Goal: Use online tool/utility: Utilize a website feature to perform a specific function

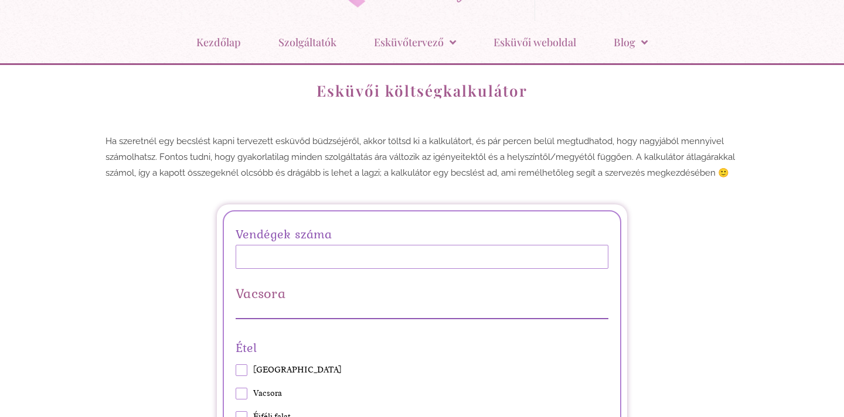
scroll to position [75, 0]
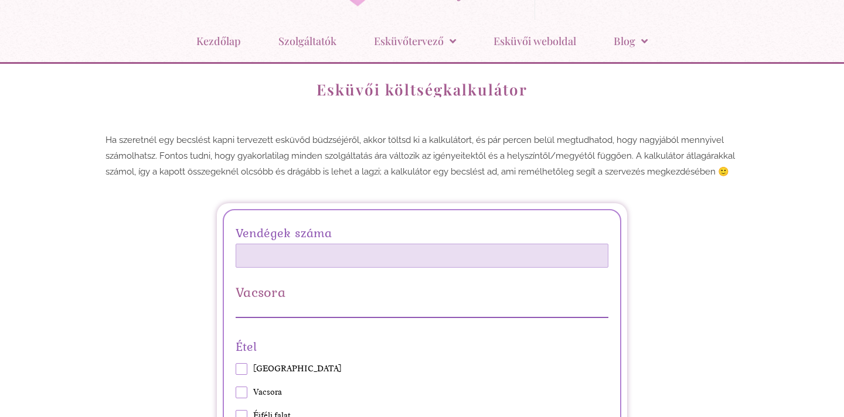
click at [308, 255] on input "Vendégek száma" at bounding box center [422, 256] width 373 height 24
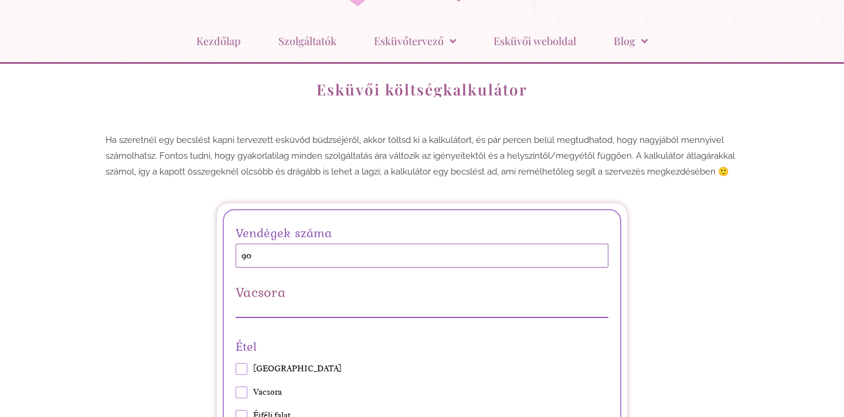
type input "90"
click at [296, 307] on div "Vacsora" at bounding box center [422, 301] width 373 height 33
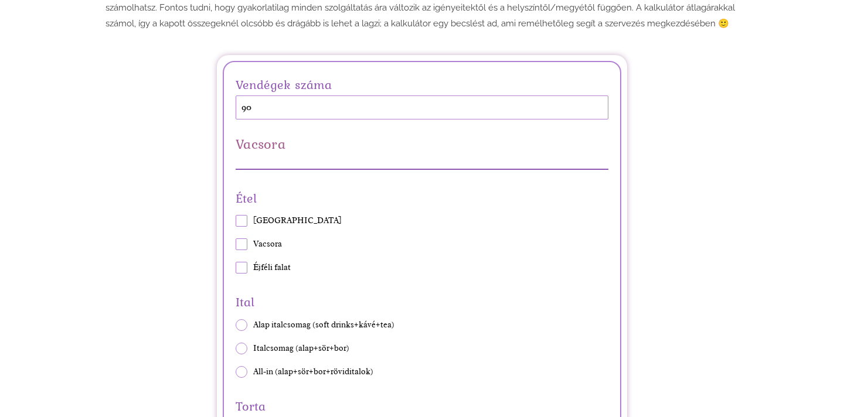
scroll to position [227, 0]
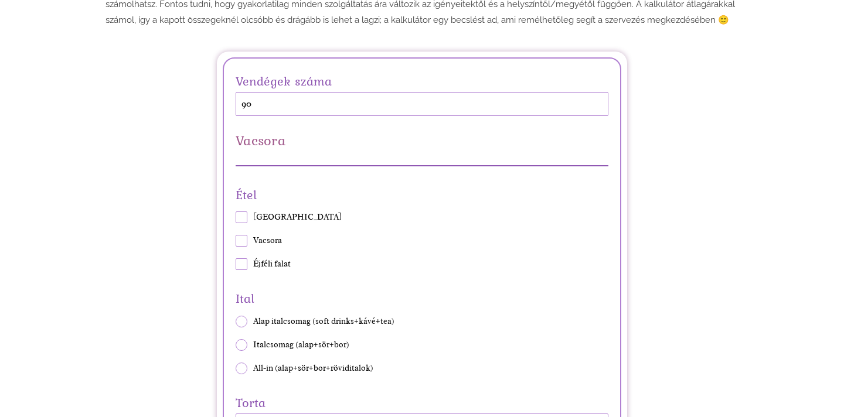
click at [244, 220] on span at bounding box center [242, 218] width 12 height 12
click at [236, 218] on input "[GEOGRAPHIC_DATA]" at bounding box center [235, 217] width 1 height 1
checkbox input "true"
click at [244, 242] on span at bounding box center [242, 241] width 12 height 12
click at [236, 241] on input "Vacsora" at bounding box center [235, 241] width 1 height 1
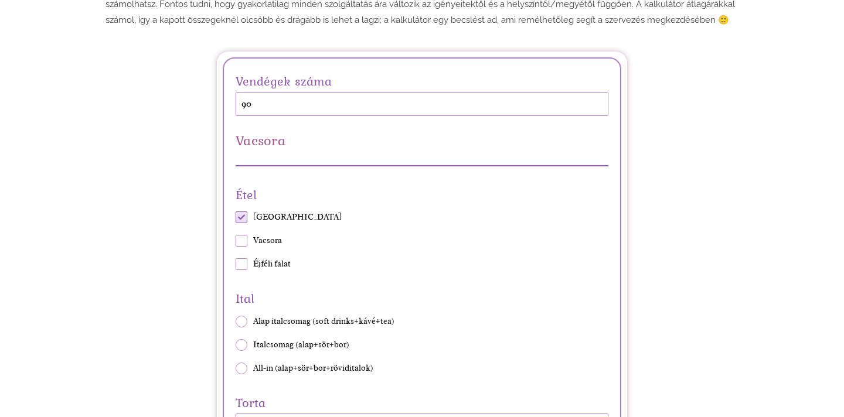
checkbox input "true"
click at [242, 262] on span at bounding box center [242, 264] width 12 height 12
click at [236, 264] on input "Éjféli falat" at bounding box center [235, 264] width 1 height 1
checkbox input "true"
click at [244, 366] on span at bounding box center [242, 369] width 12 height 12
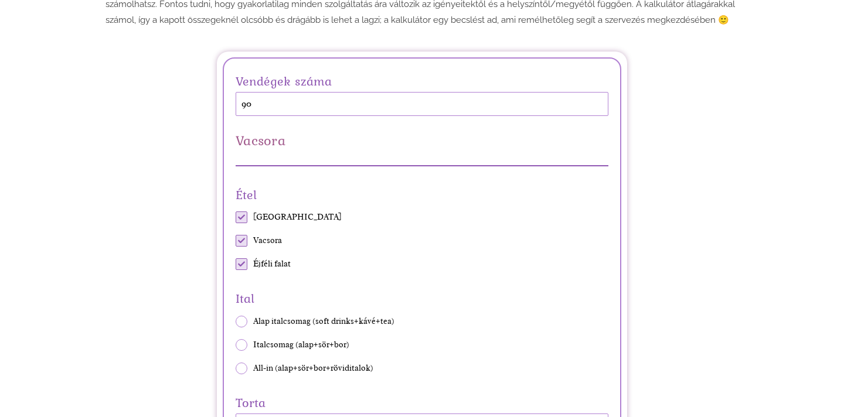
click at [236, 368] on input "All-in (alap+sör+bor+röviditalok)" at bounding box center [235, 368] width 1 height 1
radio input "true"
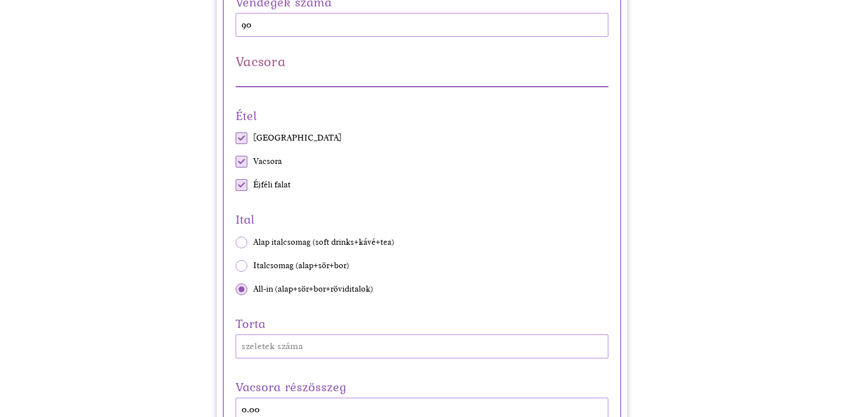
scroll to position [335, 0]
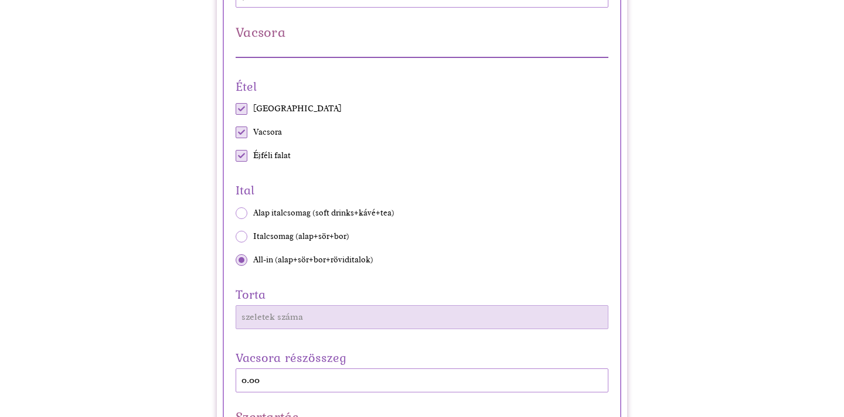
click at [275, 315] on input "Torta" at bounding box center [422, 317] width 373 height 24
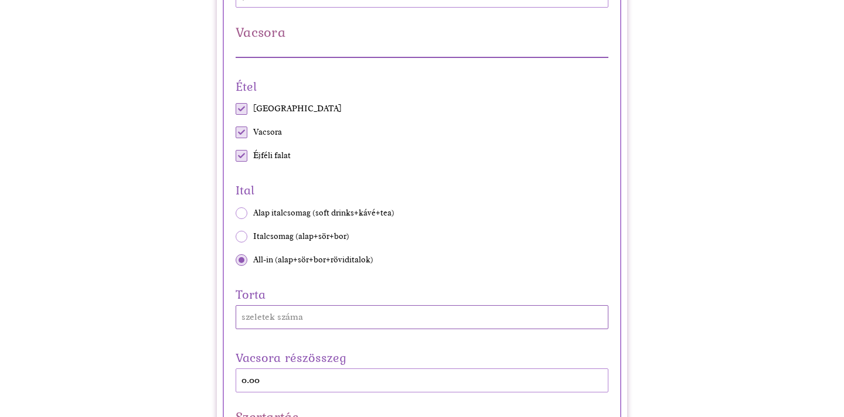
click at [320, 318] on input "Torta" at bounding box center [422, 317] width 373 height 24
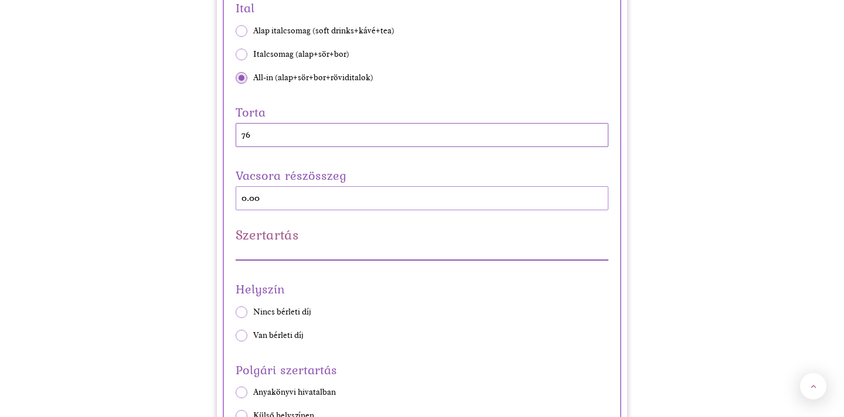
scroll to position [524, 0]
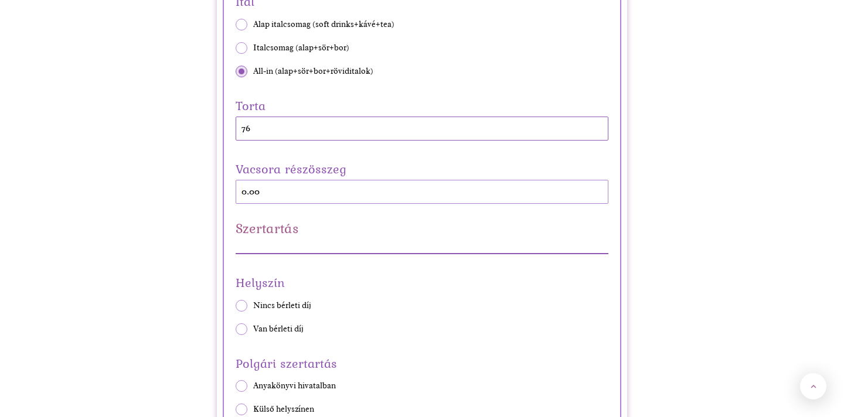
type input "76"
click at [242, 326] on span at bounding box center [242, 330] width 12 height 12
click at [236, 329] on input "Van bérleti díj" at bounding box center [235, 329] width 1 height 1
radio input "true"
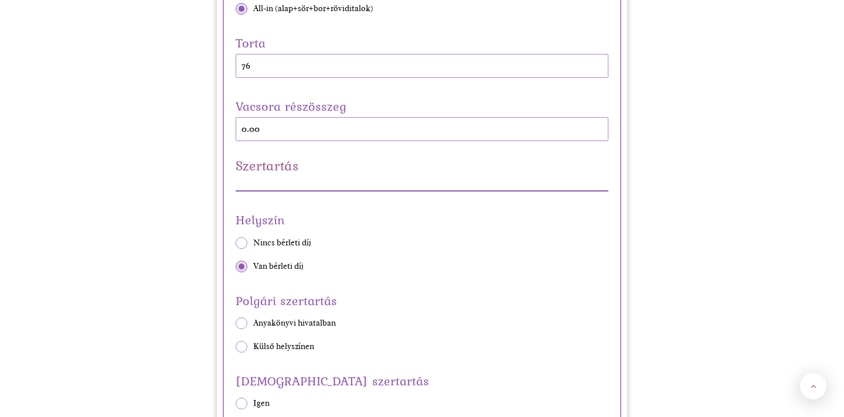
scroll to position [590, 0]
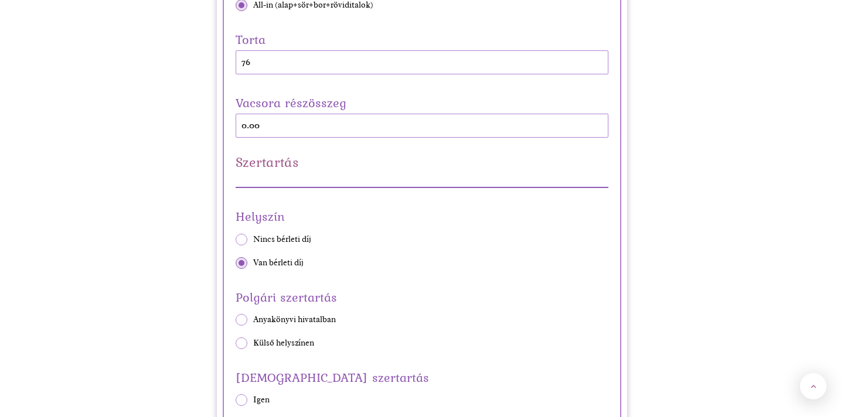
click at [241, 321] on span at bounding box center [242, 320] width 12 height 12
click at [236, 320] on input "Anyakönyvi hivatalban" at bounding box center [235, 319] width 1 height 1
radio input "true"
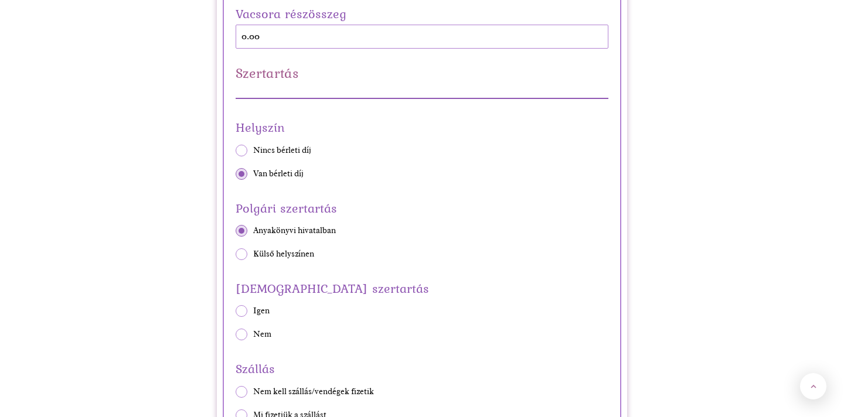
scroll to position [685, 0]
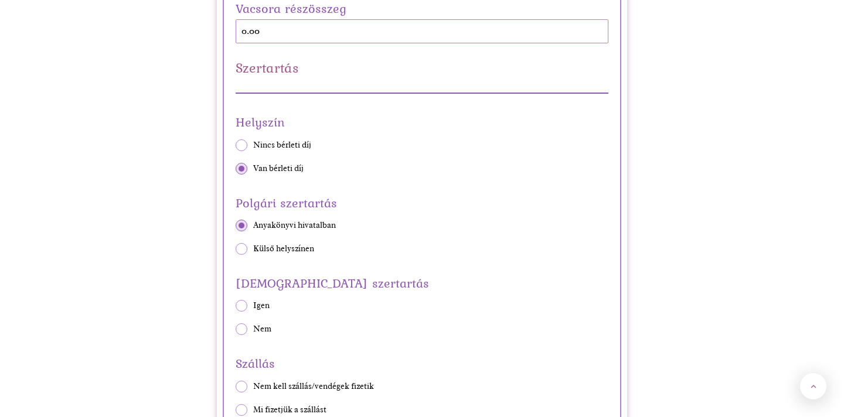
click at [242, 327] on span at bounding box center [242, 330] width 12 height 12
click at [236, 329] on input "Nem" at bounding box center [235, 329] width 1 height 1
radio input "true"
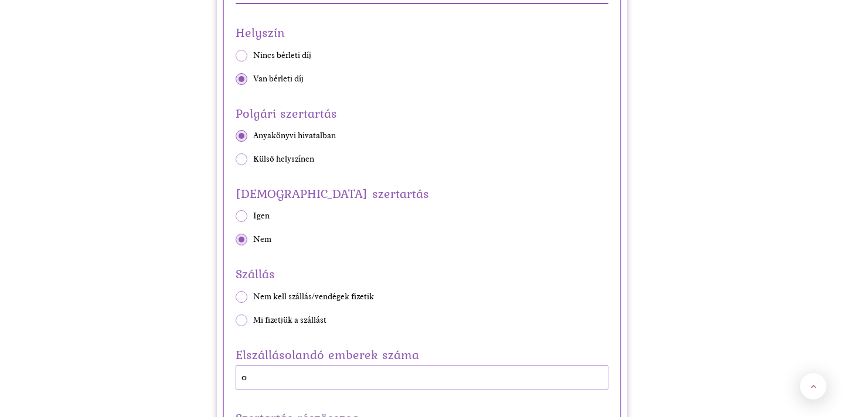
scroll to position [775, 0]
click at [244, 292] on span at bounding box center [242, 296] width 12 height 12
click at [236, 295] on input "Nem kell szállás/vendégek fizetik" at bounding box center [235, 295] width 1 height 1
radio input "true"
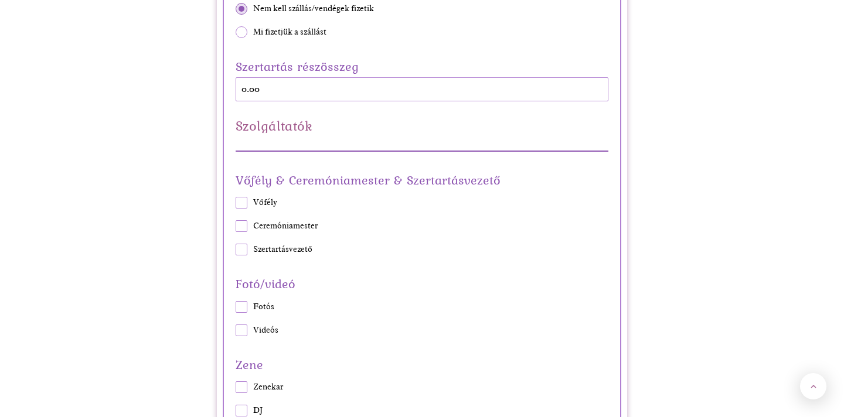
scroll to position [1064, 0]
click at [245, 306] on span at bounding box center [242, 306] width 12 height 12
click at [236, 305] on input "Fotós" at bounding box center [235, 305] width 1 height 1
checkbox input "true"
click at [240, 332] on span at bounding box center [242, 329] width 12 height 12
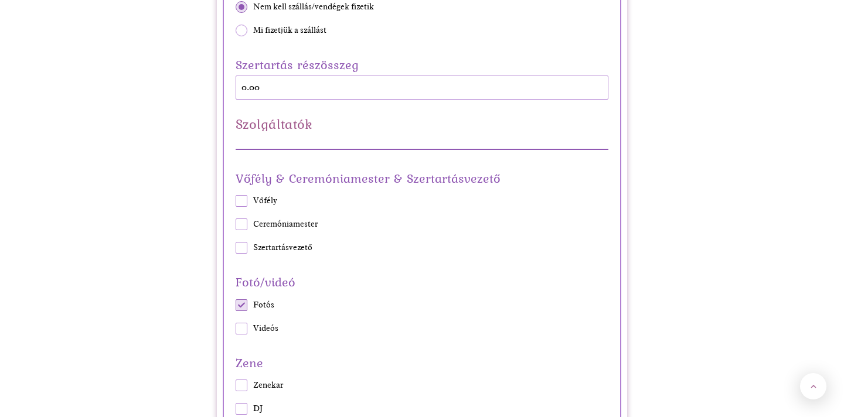
click at [236, 329] on input "Videós" at bounding box center [235, 328] width 1 height 1
checkbox input "true"
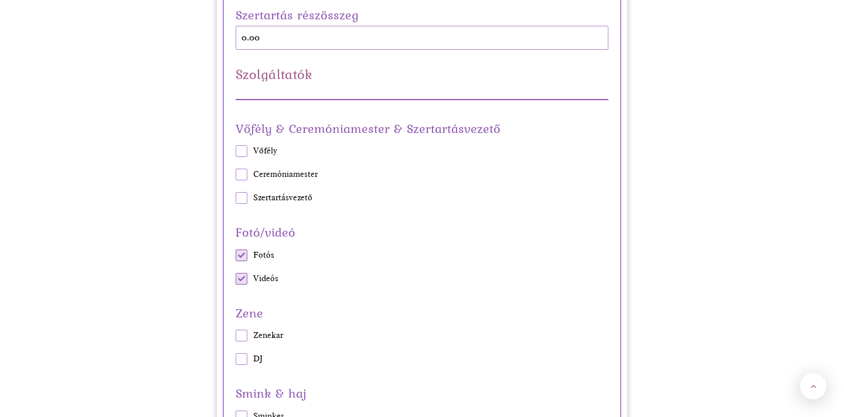
scroll to position [1120, 0]
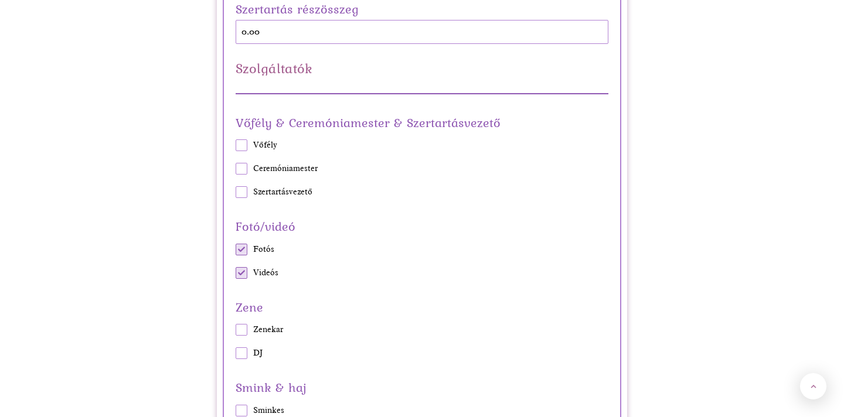
click at [243, 353] on span at bounding box center [242, 354] width 12 height 12
click at [236, 353] on input "DJ" at bounding box center [235, 353] width 1 height 1
checkbox input "true"
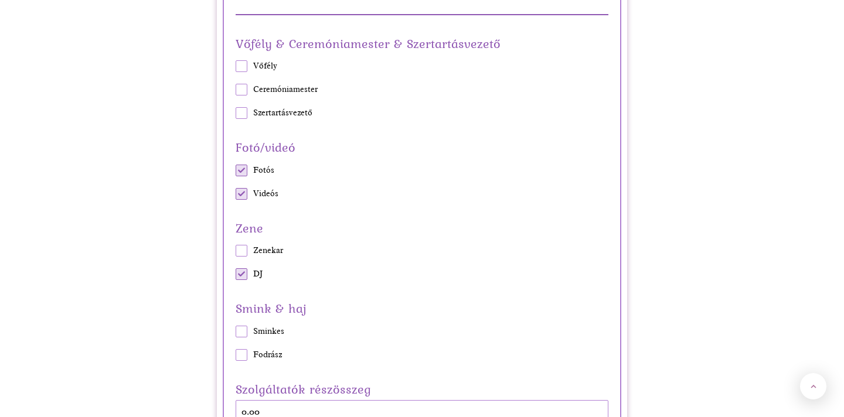
scroll to position [1200, 0]
click at [243, 332] on span at bounding box center [242, 331] width 12 height 12
click at [236, 331] on input "Sminkes" at bounding box center [235, 331] width 1 height 1
checkbox input "true"
click at [243, 349] on span at bounding box center [242, 355] width 12 height 12
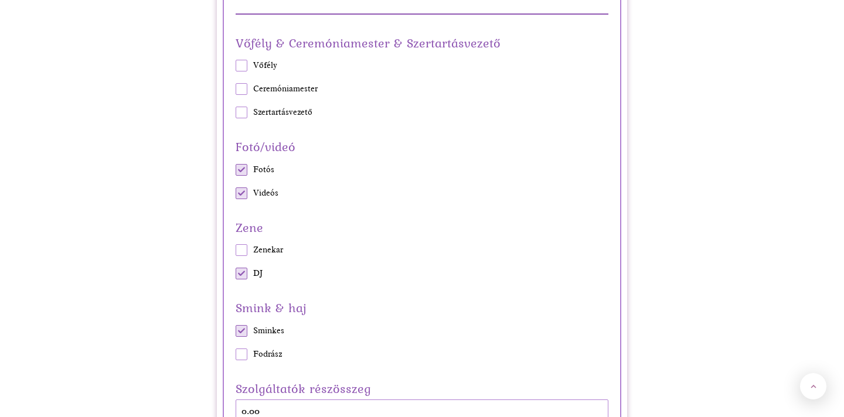
click at [236, 354] on input "Fodrász" at bounding box center [235, 354] width 1 height 1
checkbox input "true"
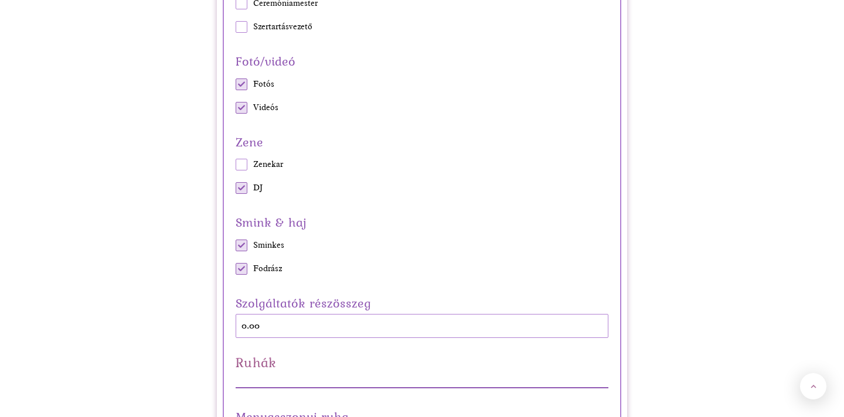
scroll to position [1286, 0]
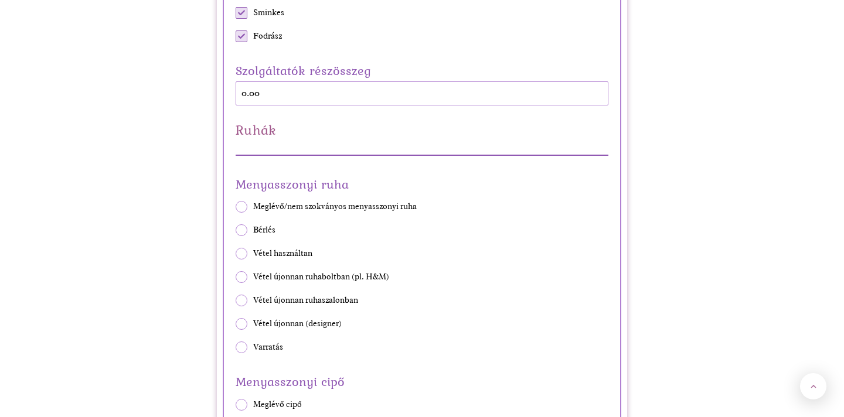
click at [243, 349] on span at bounding box center [242, 348] width 12 height 12
click at [236, 348] on input "Varratás" at bounding box center [235, 348] width 1 height 1
radio input "true"
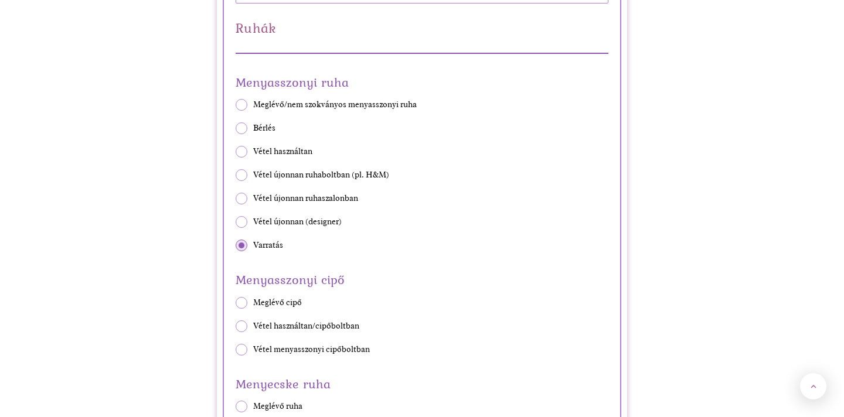
scroll to position [1621, 0]
click at [243, 349] on span at bounding box center [242, 349] width 12 height 12
click at [236, 349] on input "Vétel menyasszonyi cipőboltban" at bounding box center [235, 349] width 1 height 1
radio input "true"
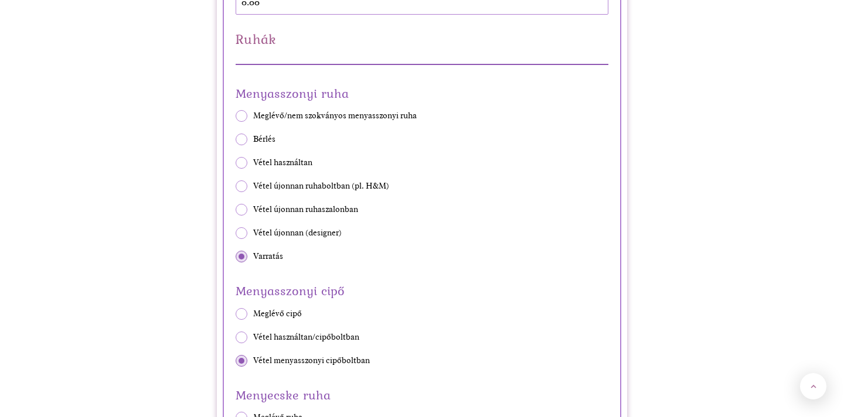
scroll to position [1604, 0]
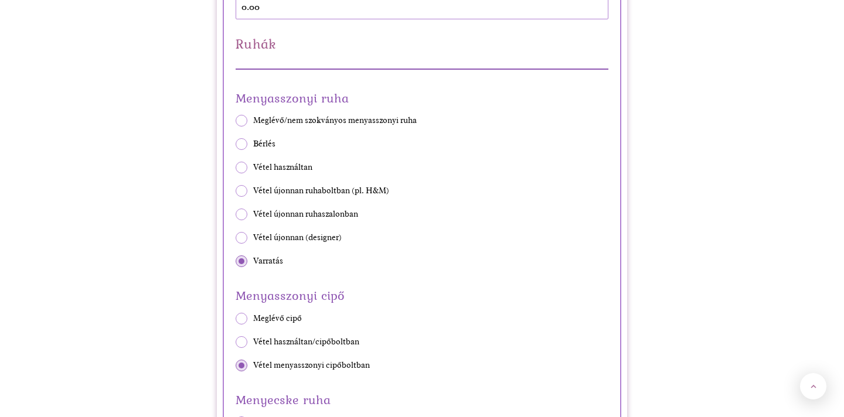
click at [243, 335] on div "Menyasszonyi cipő Meglévő cipő Vétel használtan/cipőboltban Vétel menyasszonyi …" at bounding box center [422, 328] width 373 height 86
click at [243, 345] on span at bounding box center [242, 342] width 12 height 12
click at [236, 342] on input "Vétel használtan/cipőboltban" at bounding box center [235, 342] width 1 height 1
radio input "true"
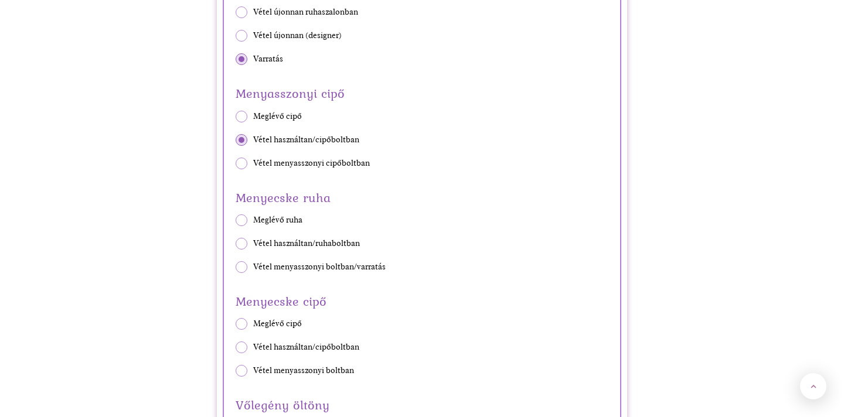
click at [243, 345] on span at bounding box center [242, 348] width 12 height 12
click at [236, 348] on input "Vétel használtan/cipőboltban" at bounding box center [235, 348] width 1 height 1
radio input "true"
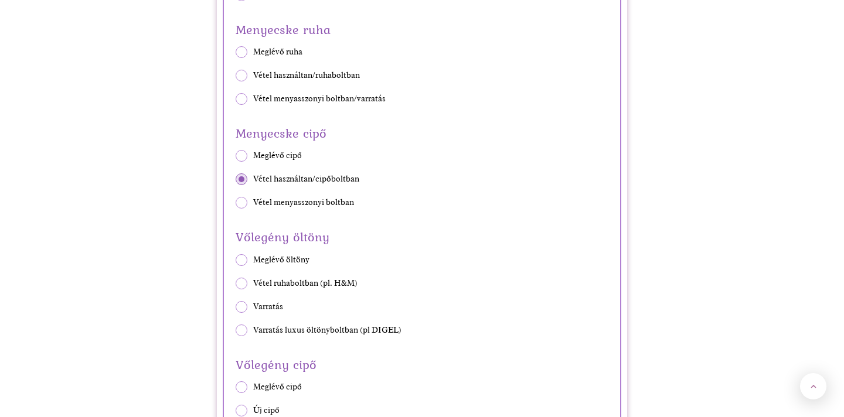
scroll to position [1977, 0]
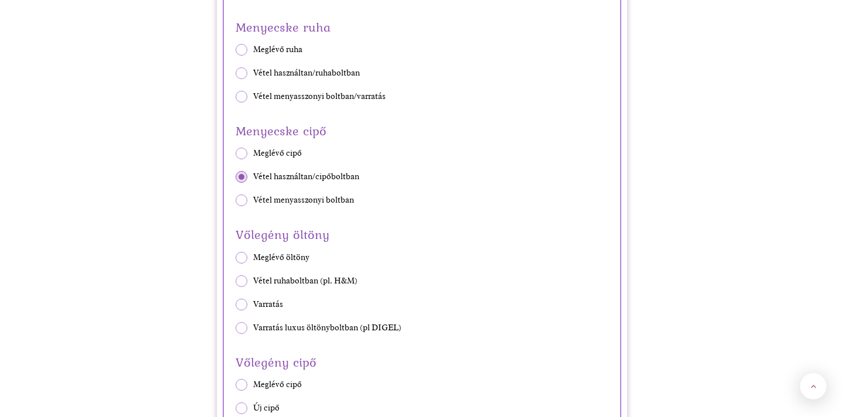
click at [244, 298] on div "Vőlegény öltöny Meglévő öltöny Vétel ruhaboltban (pl. H&M) Varratás Varratás lu…" at bounding box center [422, 279] width 373 height 110
click at [243, 307] on span at bounding box center [242, 305] width 12 height 12
click at [236, 305] on input "Varratás" at bounding box center [235, 304] width 1 height 1
radio input "true"
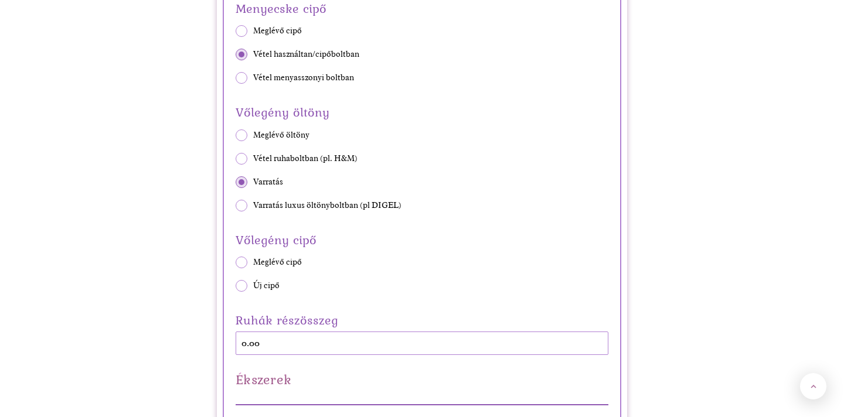
scroll to position [2134, 0]
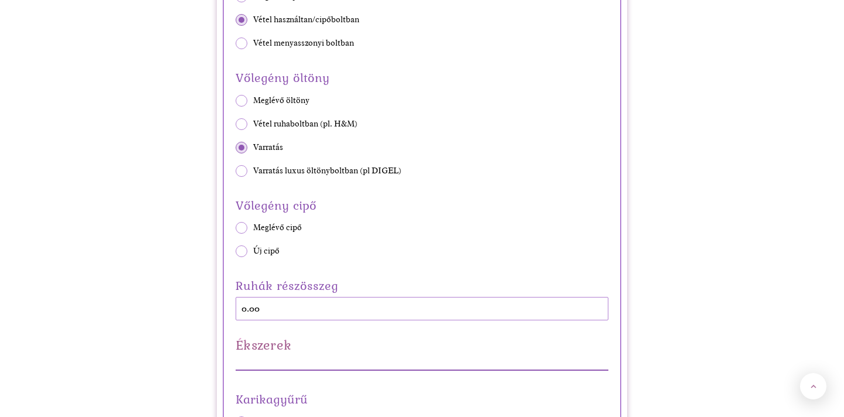
click at [242, 251] on span at bounding box center [242, 252] width 12 height 12
click at [236, 251] on input "Új cipő" at bounding box center [235, 251] width 1 height 1
radio input "true"
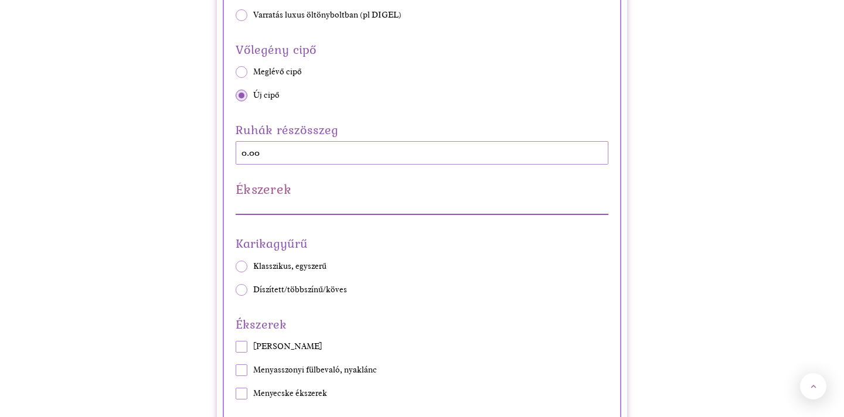
scroll to position [2291, 0]
click at [243, 267] on span at bounding box center [242, 266] width 12 height 12
click at [236, 266] on input "Klasszikus, egyszerű" at bounding box center [235, 265] width 1 height 1
radio input "true"
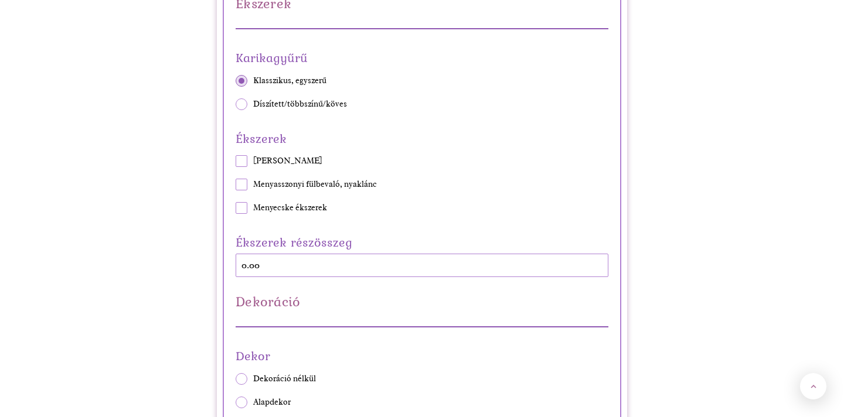
scroll to position [2535, 0]
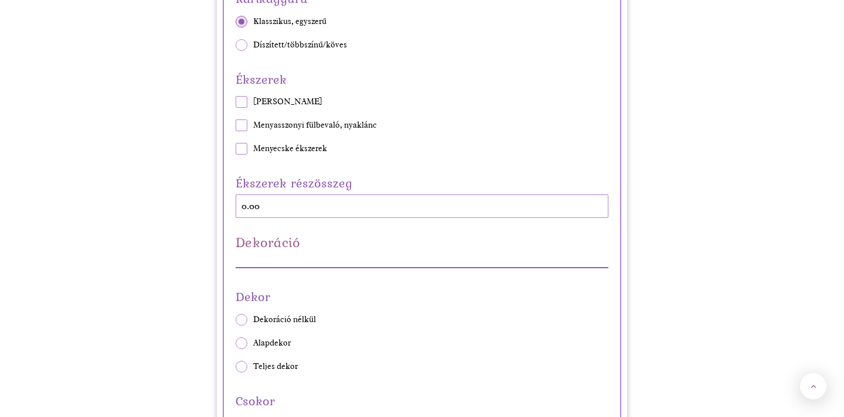
click at [246, 348] on div "Dekor Dekoráció nélkül Alapdekor Teljes dekor" at bounding box center [422, 329] width 373 height 86
click at [245, 348] on span at bounding box center [242, 344] width 12 height 12
click at [236, 343] on input "Alapdekor" at bounding box center [235, 343] width 1 height 1
radio input "true"
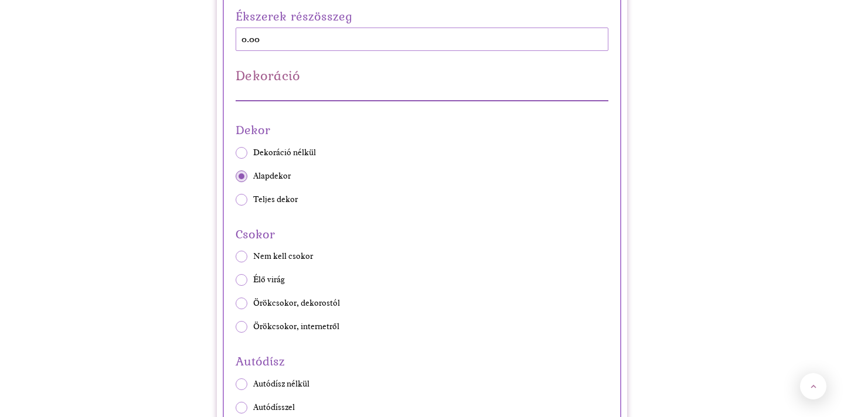
scroll to position [2720, 0]
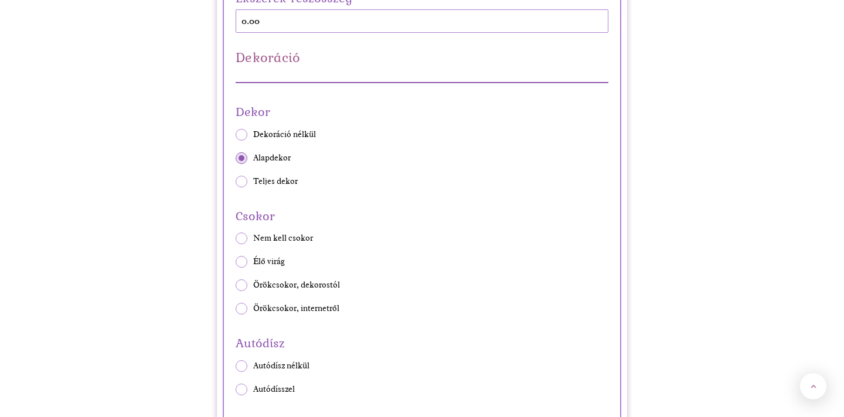
click at [247, 263] on div "Csokor Nem kell csokor Élő virág Örökcsokor, dekorostól Örökcsokor, internetről" at bounding box center [422, 260] width 373 height 110
click at [247, 263] on span at bounding box center [242, 262] width 12 height 12
click at [236, 263] on input "Élő virág" at bounding box center [235, 262] width 1 height 1
radio input "true"
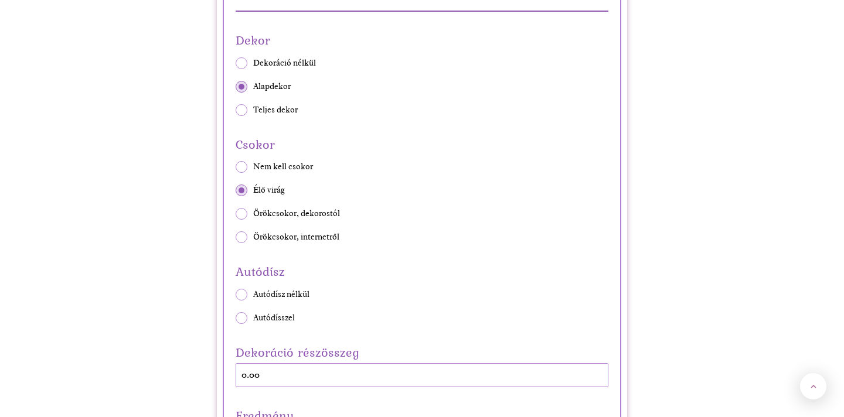
scroll to position [2811, 0]
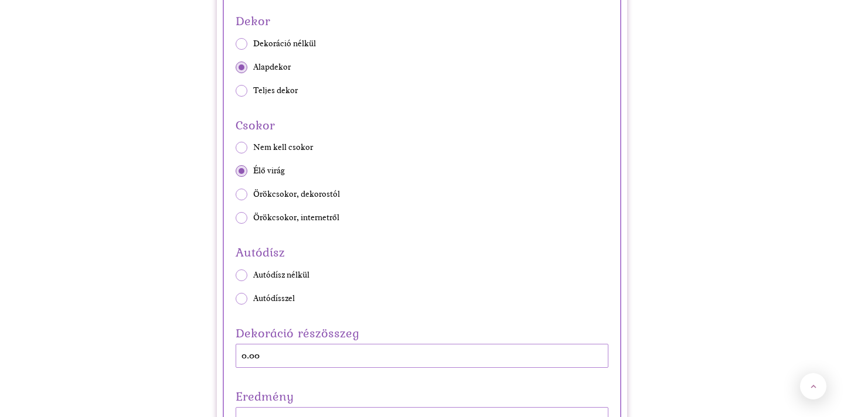
click at [240, 275] on span at bounding box center [242, 276] width 12 height 12
click at [236, 275] on input "Autódísz nélkül" at bounding box center [235, 275] width 1 height 1
radio input "true"
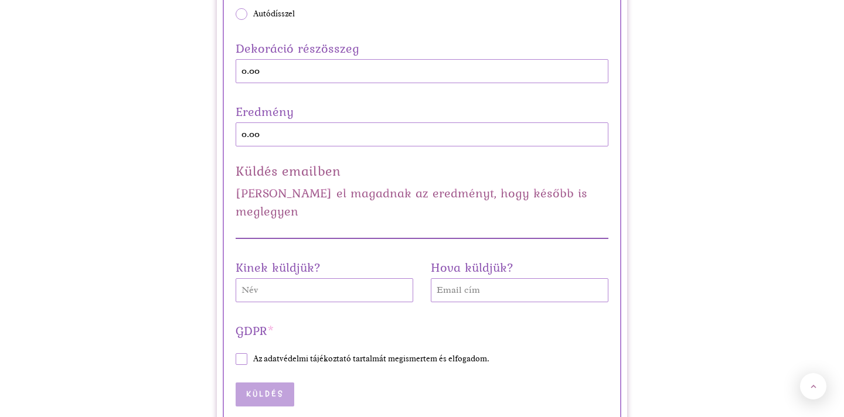
scroll to position [3099, 0]
